Goal: Task Accomplishment & Management: Manage account settings

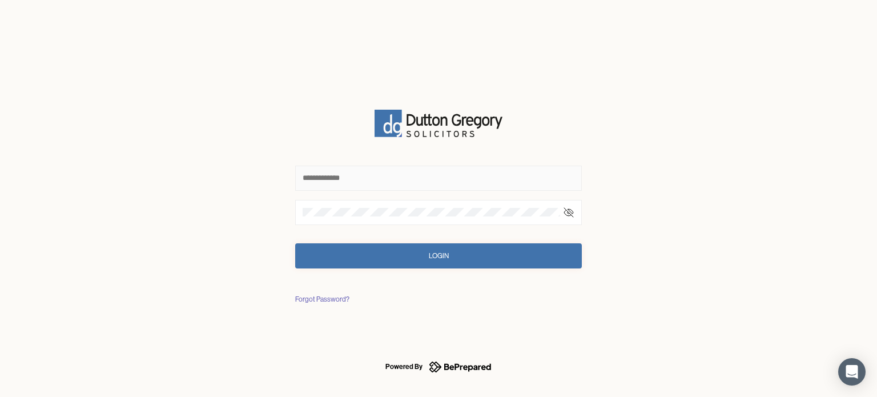
click at [382, 183] on input "text" at bounding box center [438, 177] width 286 height 25
click at [462, 169] on input "text" at bounding box center [438, 177] width 286 height 25
type input "**********"
click button "Login" at bounding box center [438, 255] width 286 height 25
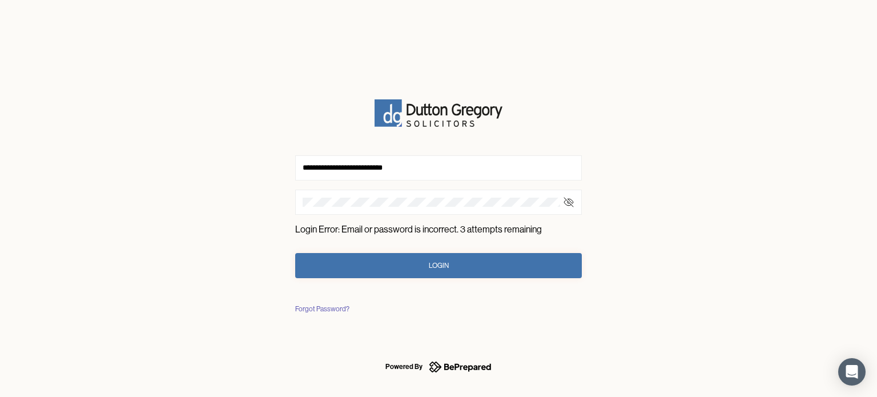
click at [570, 199] on icon at bounding box center [568, 202] width 9 height 7
click at [447, 197] on div at bounding box center [438, 201] width 286 height 25
click at [433, 212] on div at bounding box center [438, 201] width 286 height 25
click at [341, 264] on button "Login" at bounding box center [438, 265] width 286 height 25
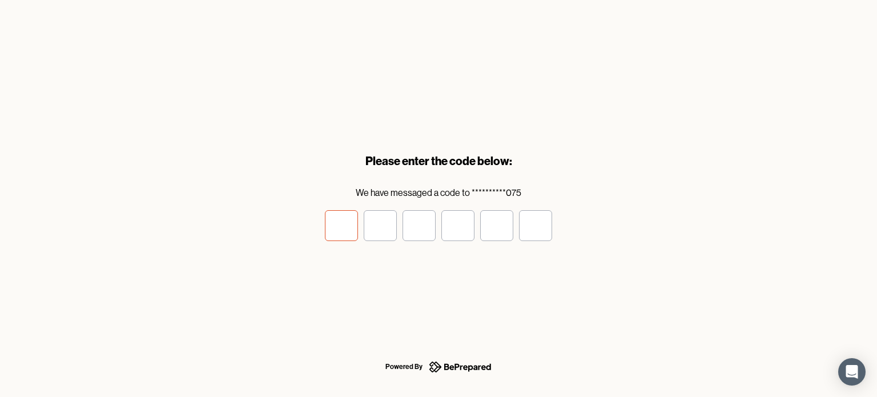
type input "*"
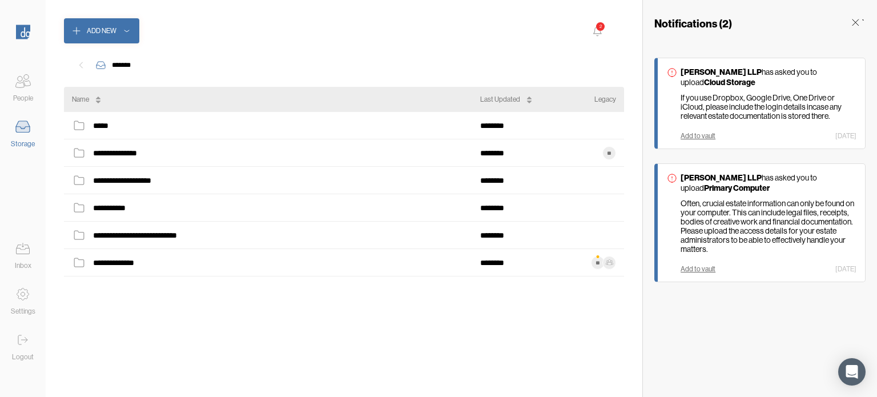
click at [23, 92] on div "People" at bounding box center [23, 97] width 20 height 11
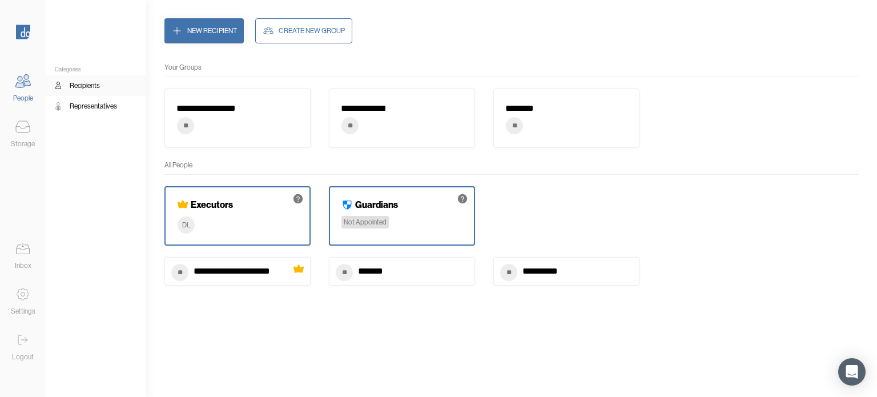
click at [24, 140] on div "Storage" at bounding box center [23, 143] width 24 height 11
